Goal: Task Accomplishment & Management: Manage account settings

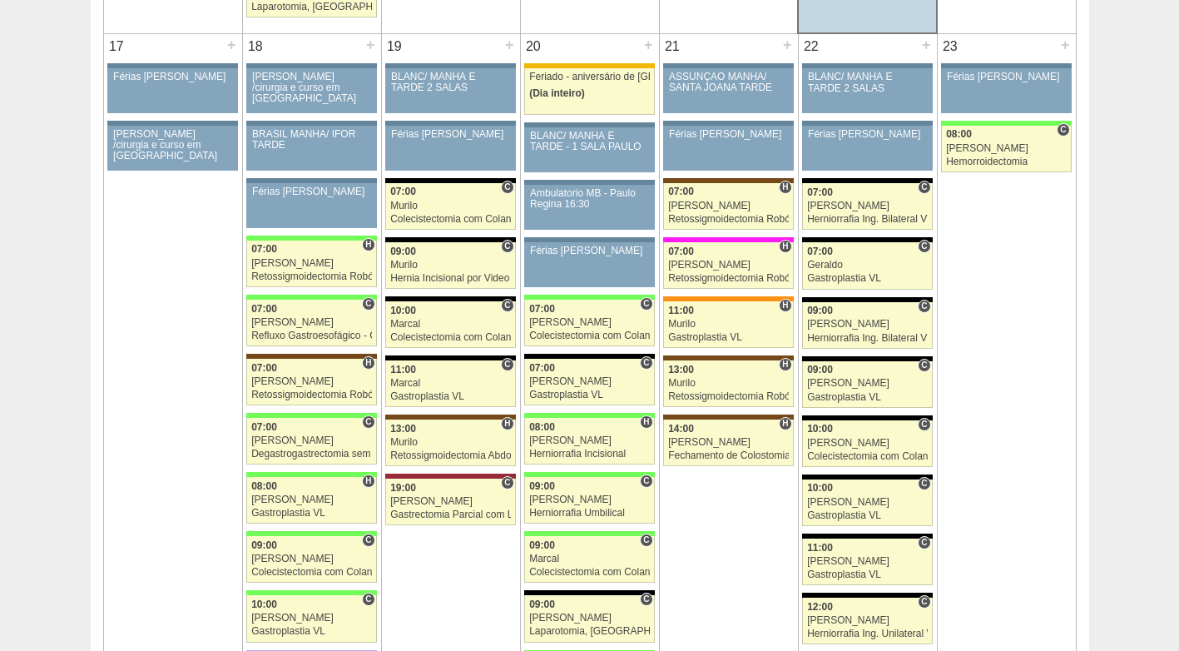
scroll to position [2662, 0]
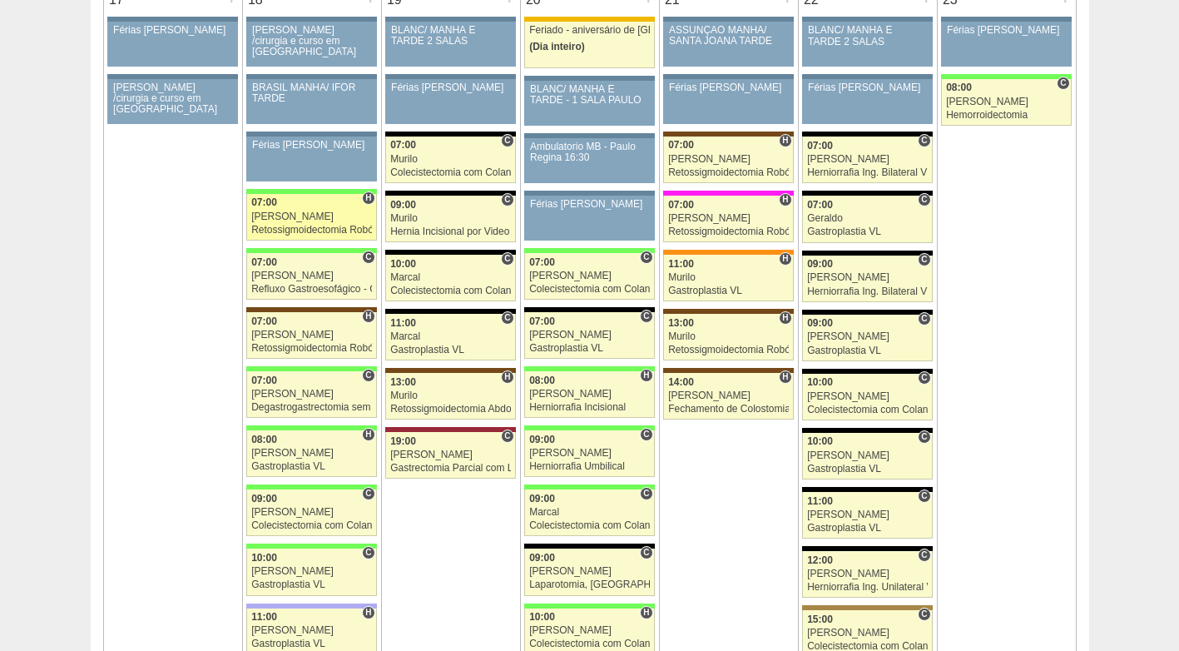
click at [307, 228] on div "Retossigmoidectomia Robótica" at bounding box center [311, 230] width 121 height 11
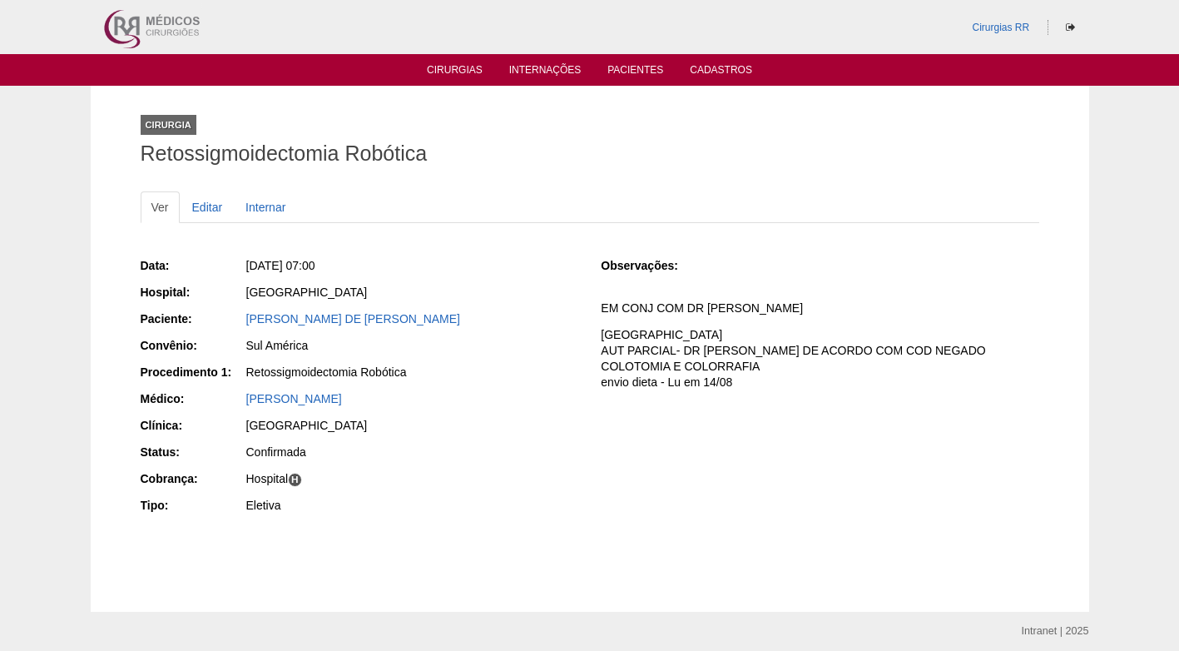
drag, startPoint x: 454, startPoint y: 433, endPoint x: 446, endPoint y: 450, distance: 18.6
click at [455, 433] on div "[GEOGRAPHIC_DATA]" at bounding box center [412, 427] width 334 height 21
click at [615, 392] on div "Observações: EM CONJ COM DR [PERSON_NAME] COBRANÇA HOSPITAL AUT PARCIAL- DR [PE…" at bounding box center [820, 328] width 438 height 143
click at [217, 212] on link "Editar" at bounding box center [207, 207] width 52 height 32
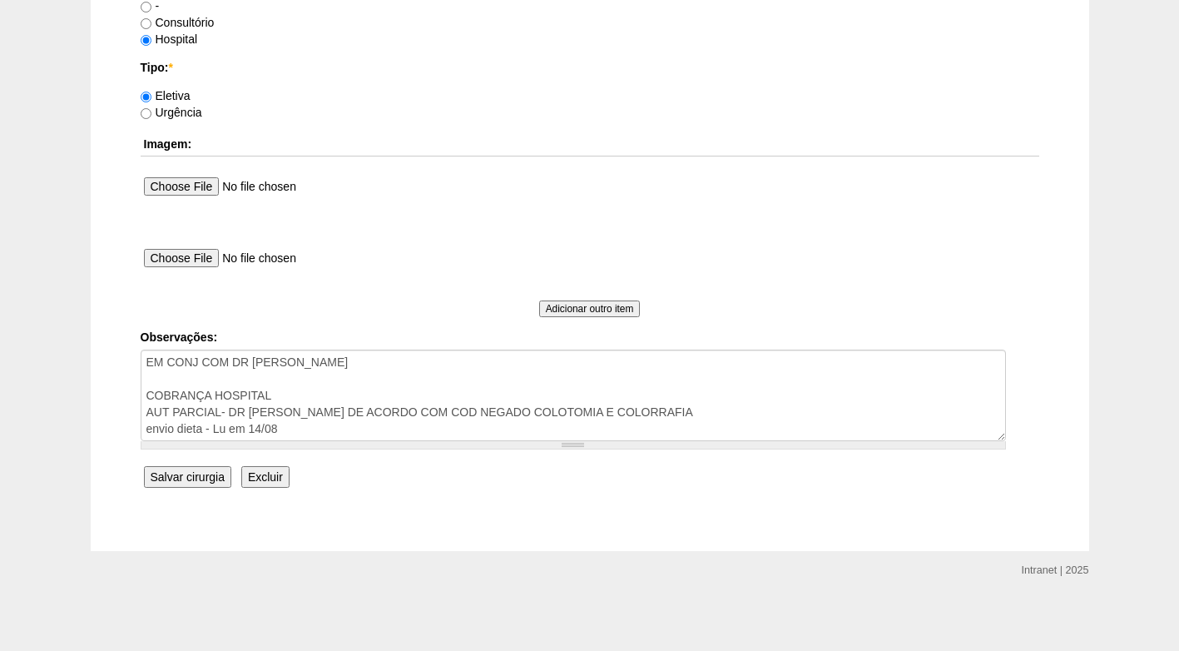
scroll to position [1493, 0]
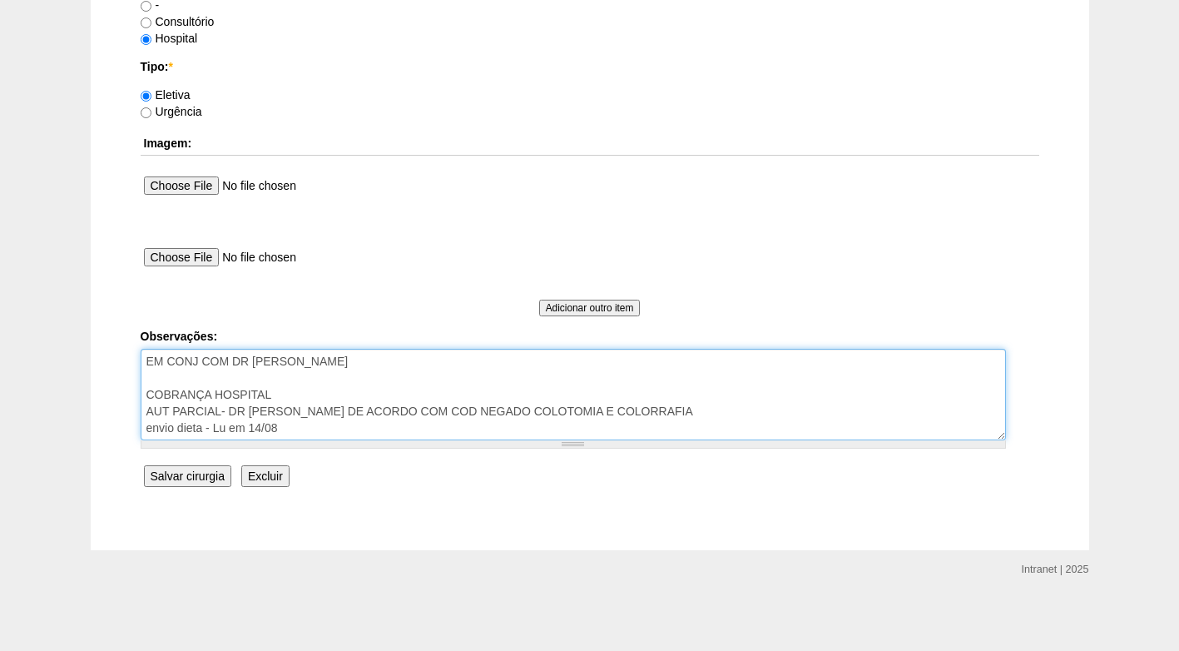
click at [358, 428] on textarea "EM CONJ COM DR ROGERS COBRANÇA HOSPITAL AUT PARCIAL- DR BRUNO DE ACORDO COM COD…" at bounding box center [573, 395] width 865 height 92
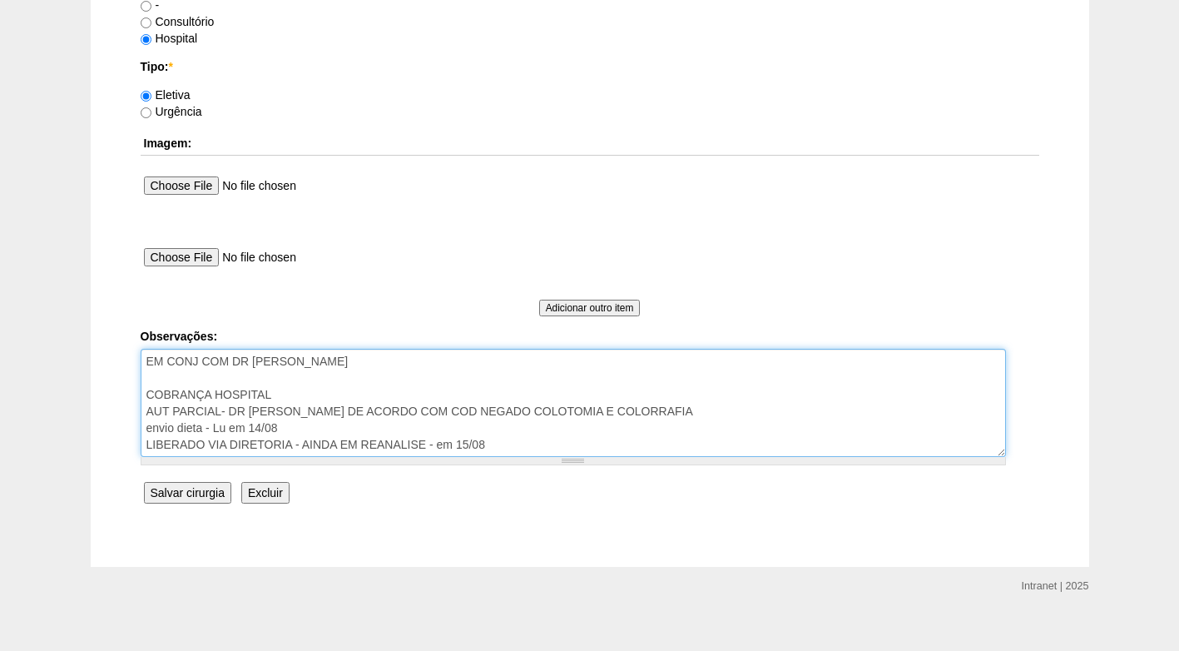
type textarea "EM CONJ COM DR ROGERS COBRANÇA HOSPITAL AUT PARCIAL- DR BRUNO DE ACORDO COM COD…"
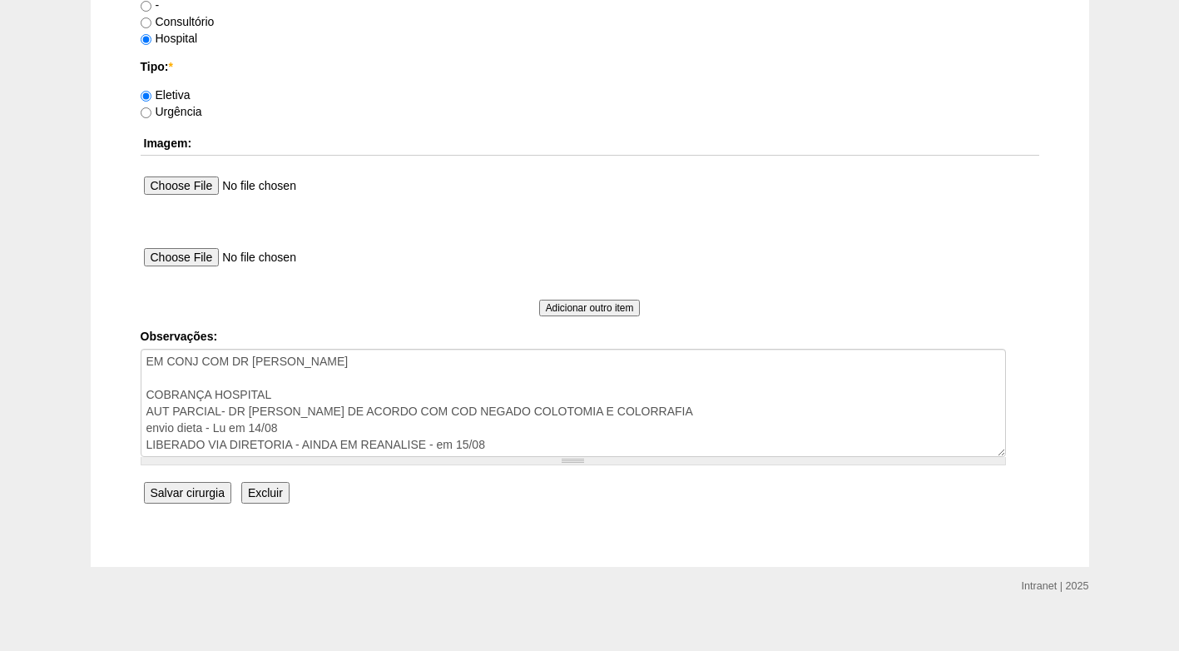
click at [194, 496] on input "Salvar cirurgia" at bounding box center [187, 493] width 87 height 22
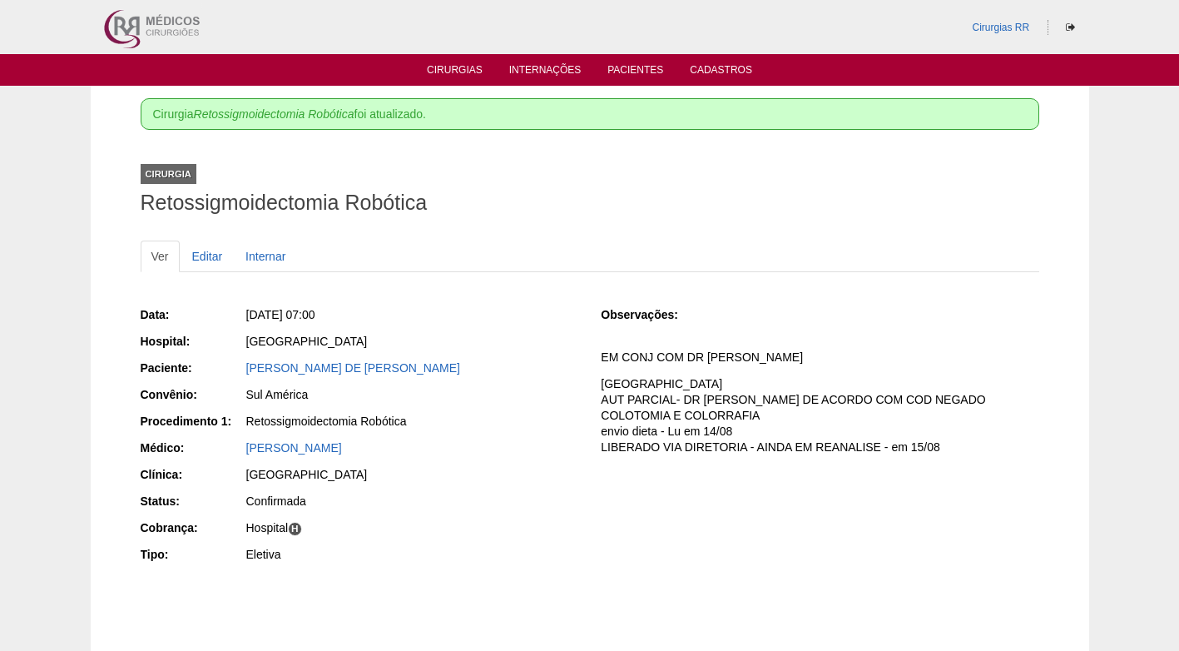
drag, startPoint x: 492, startPoint y: 453, endPoint x: 463, endPoint y: 264, distance: 191.9
click at [494, 452] on div "[PERSON_NAME]" at bounding box center [412, 447] width 332 height 17
click at [453, 70] on link "Cirurgias" at bounding box center [455, 71] width 56 height 14
